Goal: Transaction & Acquisition: Purchase product/service

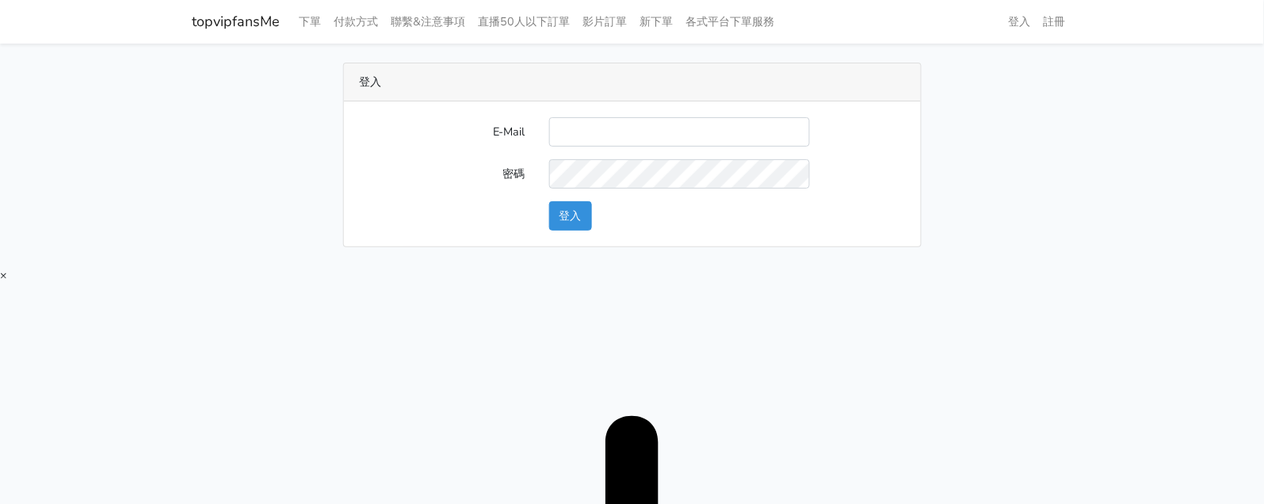
type input "[EMAIL_ADDRESS][DOMAIN_NAME]"
click at [585, 209] on button "登入" at bounding box center [570, 215] width 43 height 29
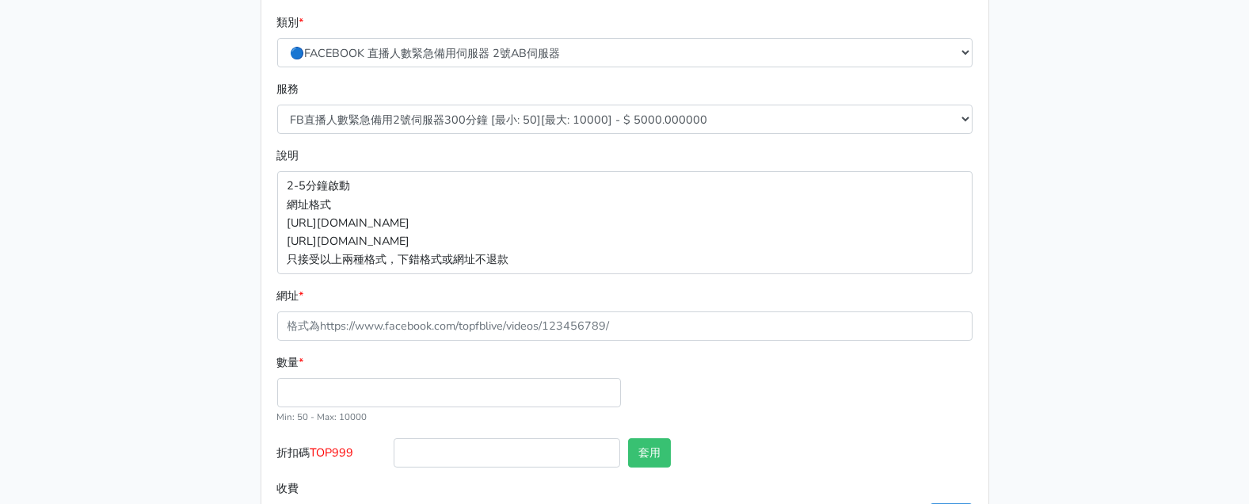
scroll to position [204, 0]
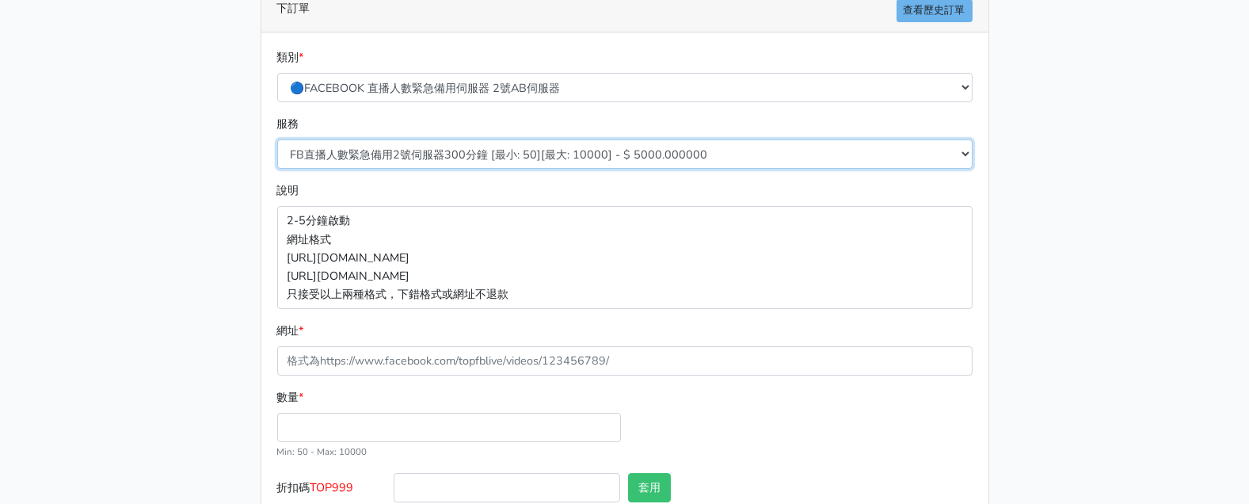
click at [631, 154] on select "FB直播人數緊急備用2號伺服器300分鐘 [最小: 50][最大: 10000] - $ 5000.000000 FB直播人數緊急備用2號伺服器60分鐘 [最…" at bounding box center [625, 153] width 696 height 29
select select "578"
click at [277, 139] on select "FB直播人數緊急備用2號伺服器300分鐘 [最小: 50][最大: 10000] - $ 5000.000000 FB直播人數緊急備用2號伺服器60分鐘 [最…" at bounding box center [625, 153] width 696 height 29
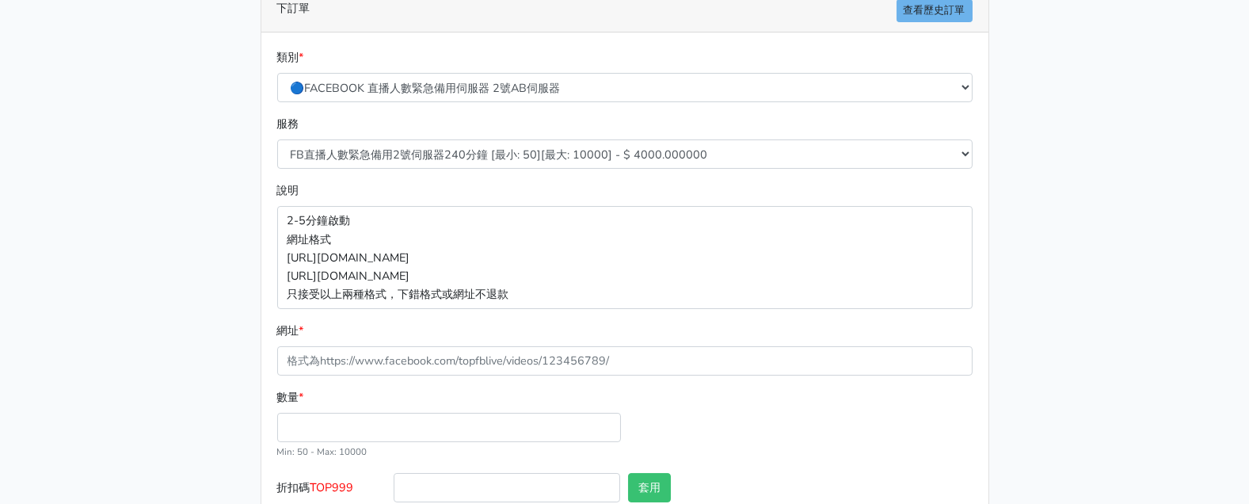
click at [482, 240] on p "2-5分鐘啟動 網址格式 [URL][DOMAIN_NAME] [URL][DOMAIN_NAME] 只接受以上兩種格式，下錯格式或網址不退款" at bounding box center [625, 257] width 696 height 102
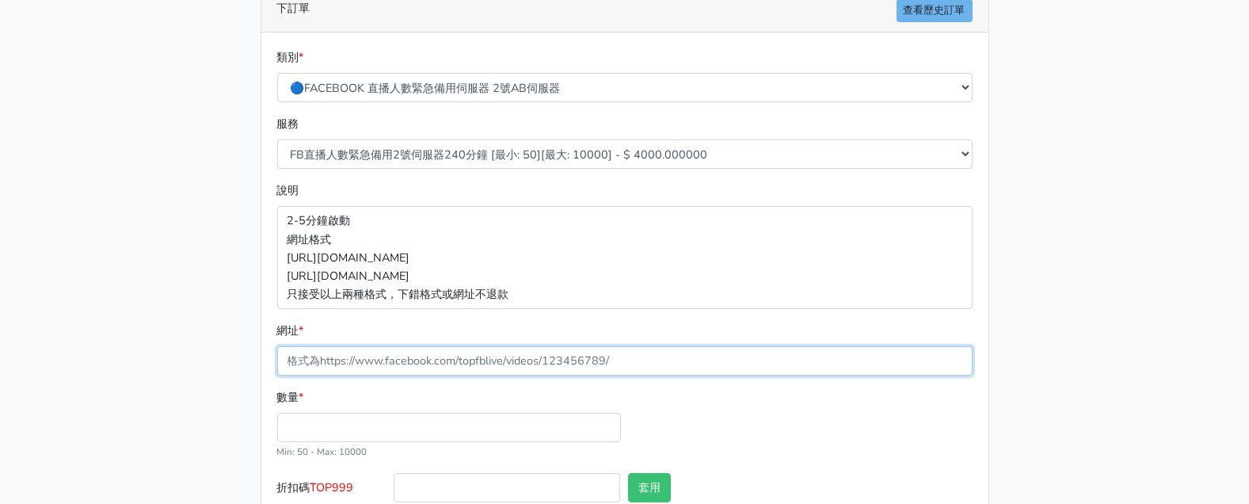
click at [524, 352] on input "網址 *" at bounding box center [625, 360] width 696 height 29
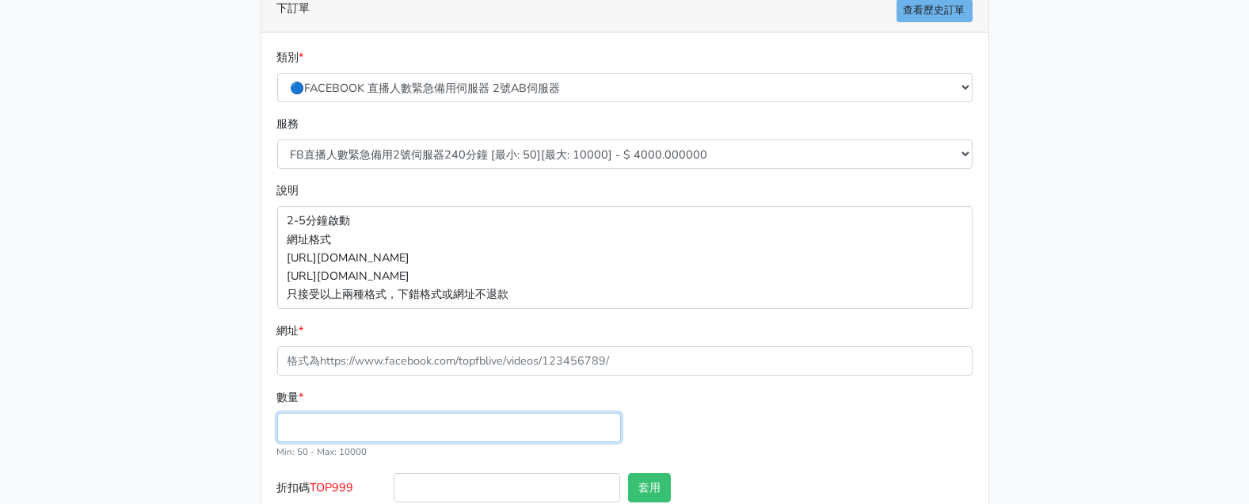
click at [518, 433] on input "數量 *" at bounding box center [449, 427] width 344 height 29
type input "50"
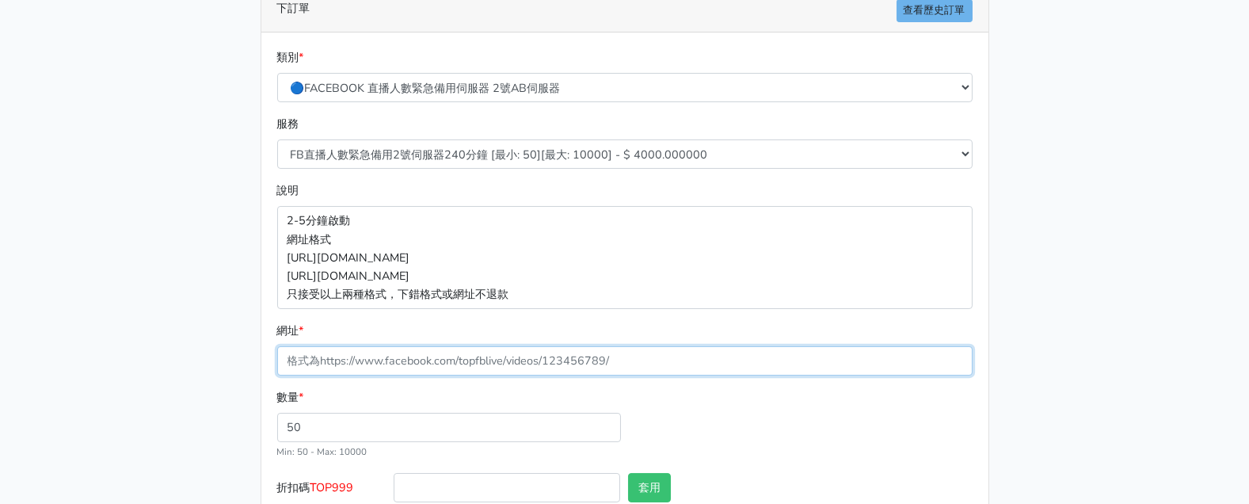
type input "200.000"
drag, startPoint x: 791, startPoint y: 351, endPoint x: 761, endPoint y: 374, distance: 37.2
click at [791, 351] on input "網址 *" at bounding box center [625, 360] width 696 height 29
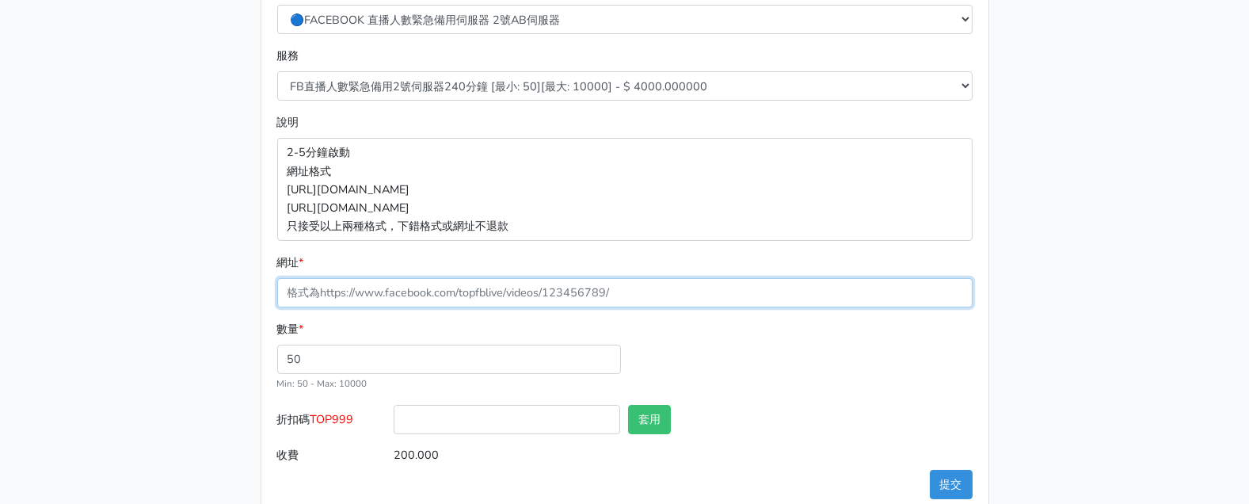
scroll to position [303, 0]
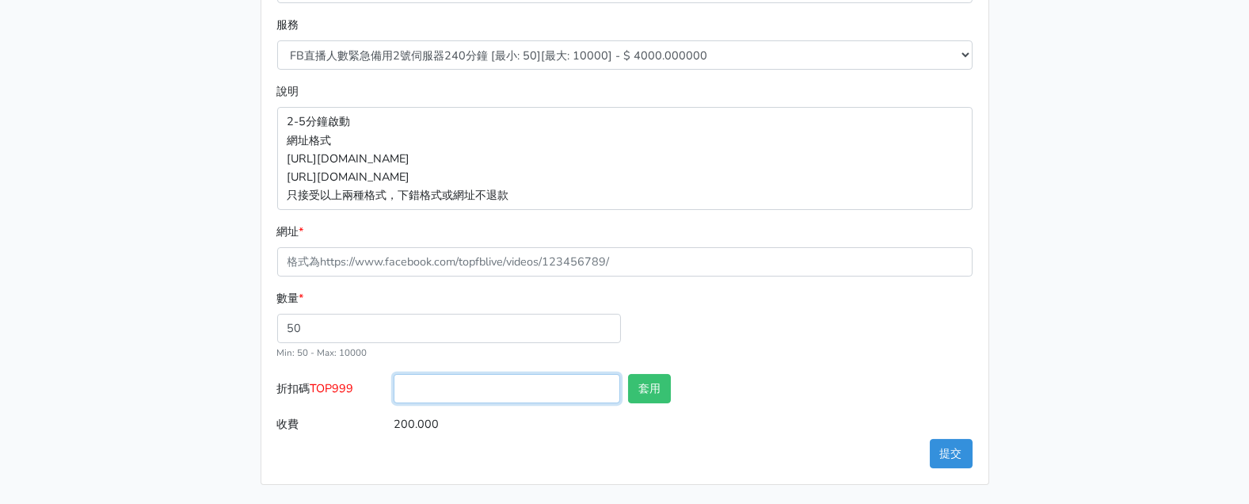
click at [543, 388] on input "折扣碼 TOP999" at bounding box center [507, 388] width 227 height 29
click at [318, 384] on span "TOP999" at bounding box center [333, 388] width 44 height 16
click at [394, 384] on input "折扣碼 TOP999" at bounding box center [507, 388] width 227 height 29
drag, startPoint x: 318, startPoint y: 385, endPoint x: 334, endPoint y: 387, distance: 15.9
click at [334, 387] on span "TOP999" at bounding box center [333, 388] width 44 height 16
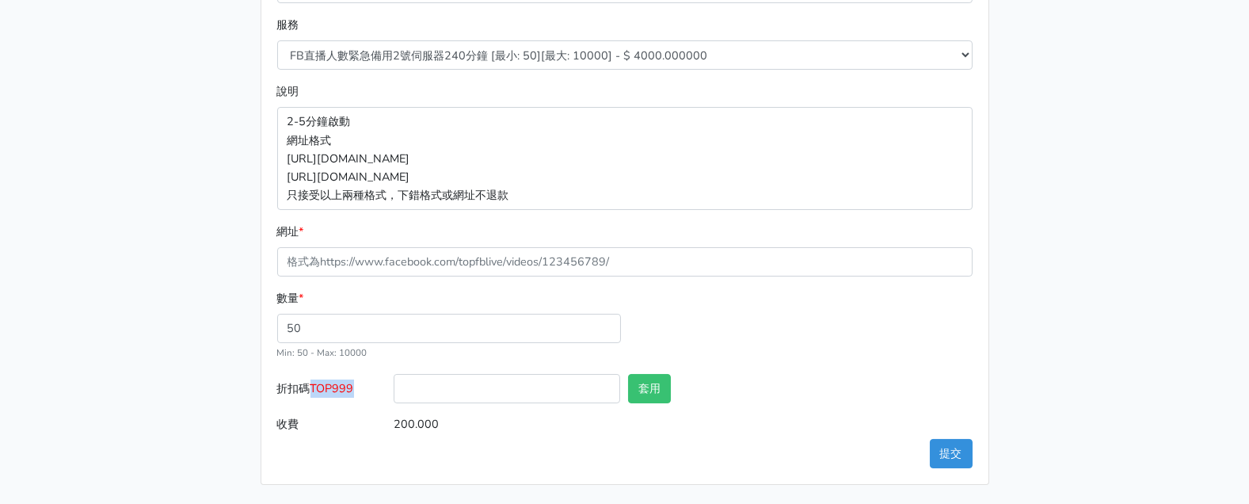
click at [394, 387] on input "折扣碼 TOP999" at bounding box center [507, 388] width 227 height 29
type input "TOP999"
click at [765, 294] on div "數量 * 50 Min: 50 - [PERSON_NAME]: 10000" at bounding box center [624, 331] width 703 height 85
